Goal: Register for event/course

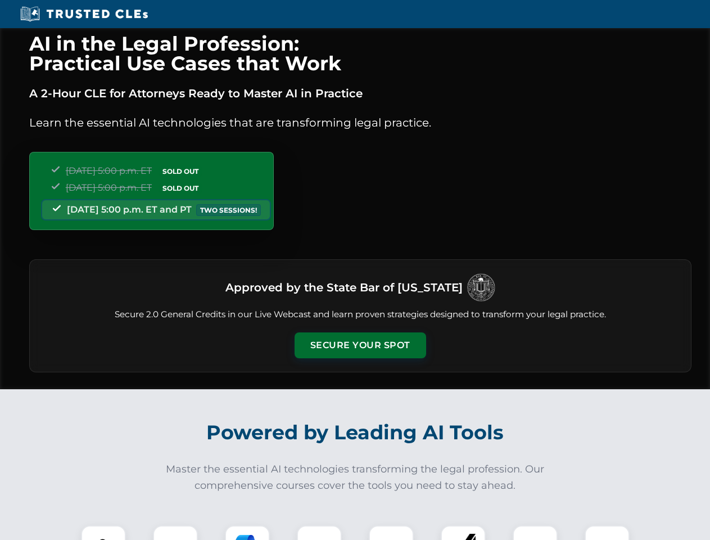
click at [360, 345] on button "Secure Your Spot" at bounding box center [361, 345] width 132 height 26
click at [103, 532] on img at bounding box center [103, 547] width 33 height 33
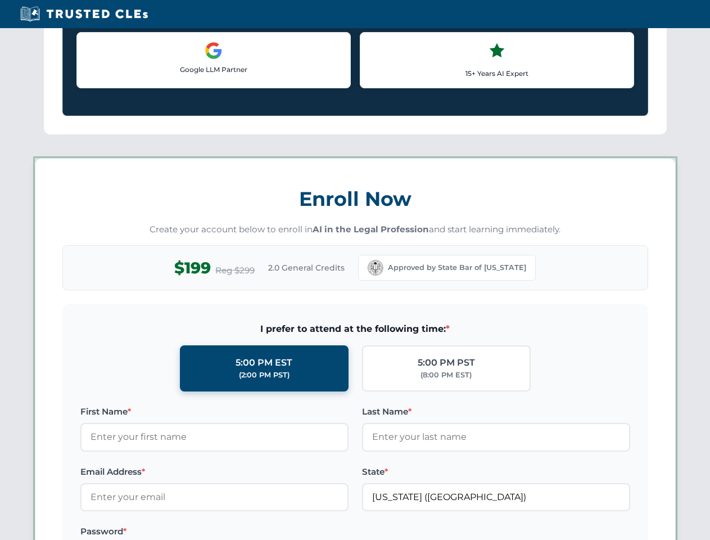
click at [247, 532] on label "Password *" at bounding box center [214, 530] width 268 height 13
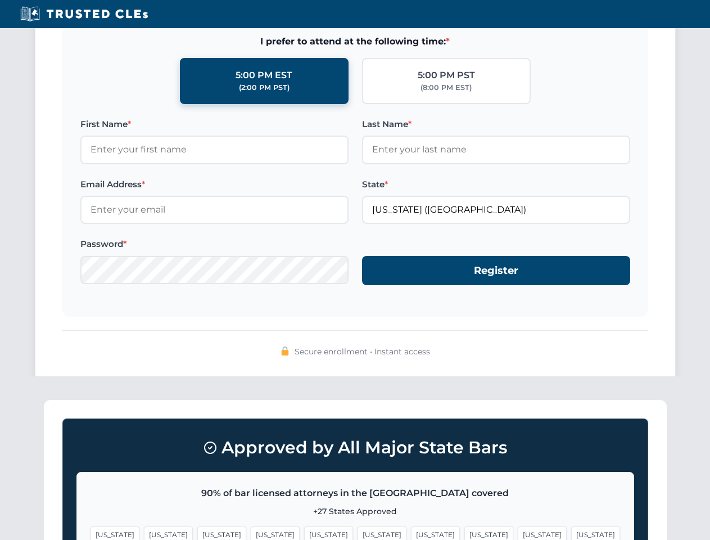
click at [518, 532] on span "[US_STATE]" at bounding box center [542, 534] width 49 height 16
